Goal: Navigation & Orientation: Find specific page/section

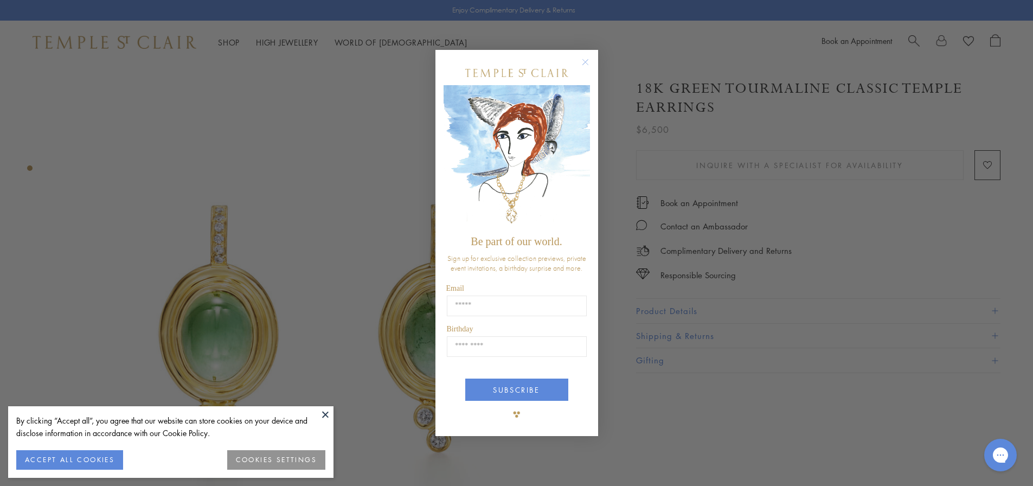
click at [583, 60] on circle "Close dialog" at bounding box center [584, 62] width 13 height 13
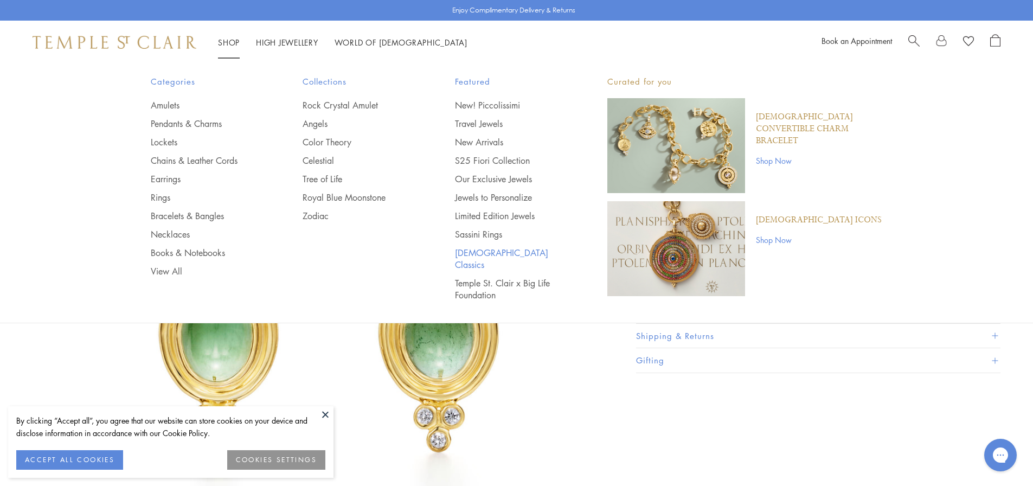
click at [470, 249] on link "[DEMOGRAPHIC_DATA] Classics" at bounding box center [509, 259] width 109 height 24
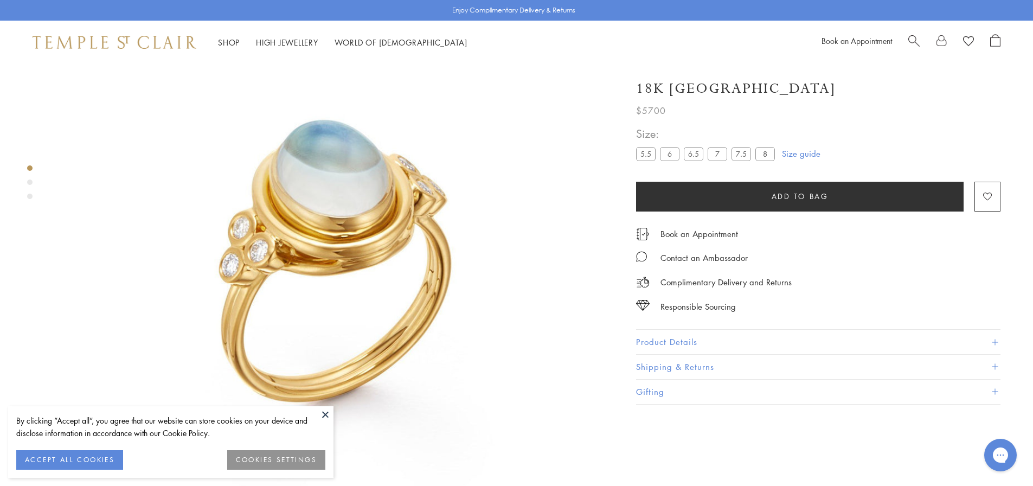
scroll to position [118, 0]
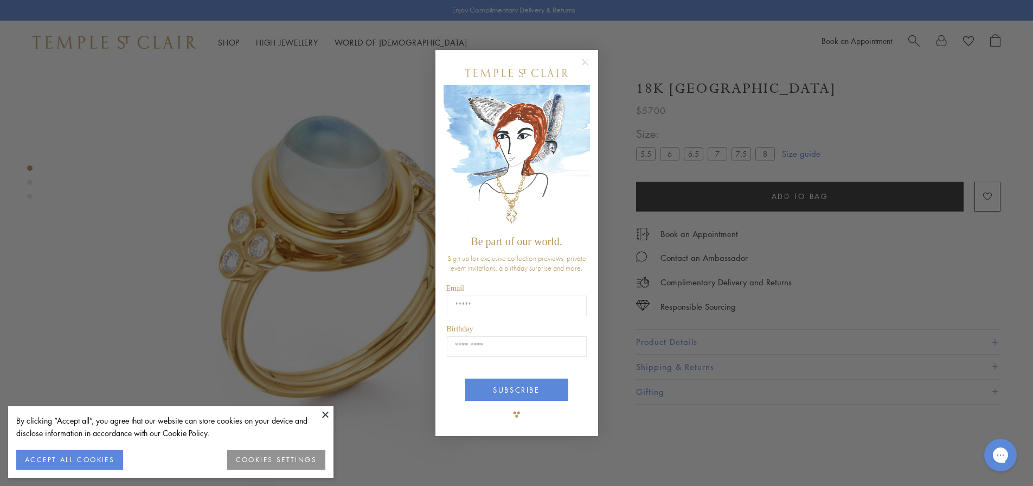
click at [585, 60] on circle "Close dialog" at bounding box center [584, 62] width 13 height 13
